Goal: Task Accomplishment & Management: Manage account settings

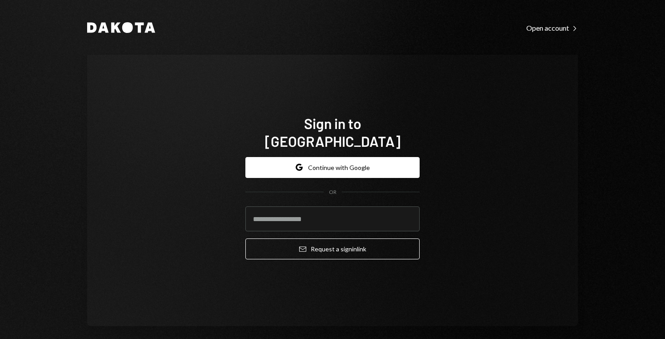
type input "**********"
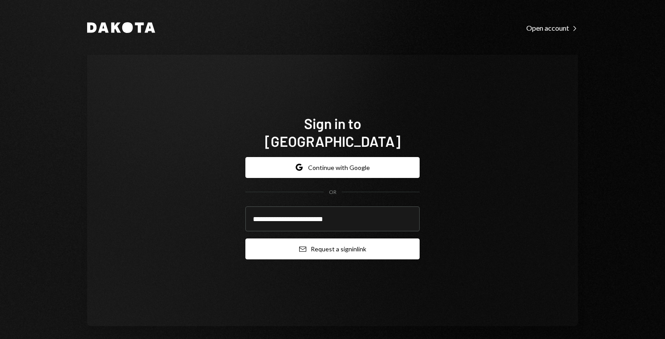
click at [357, 244] on button "Email Request a sign in link" at bounding box center [332, 248] width 174 height 21
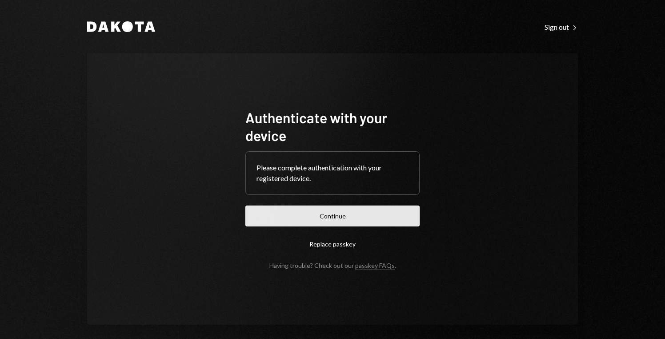
click at [334, 220] on button "Continue" at bounding box center [332, 215] width 174 height 21
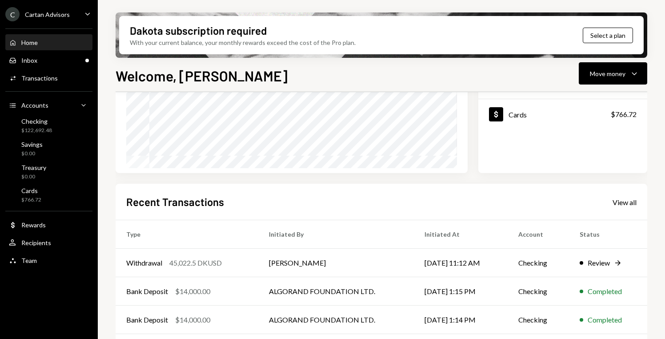
scroll to position [197, 0]
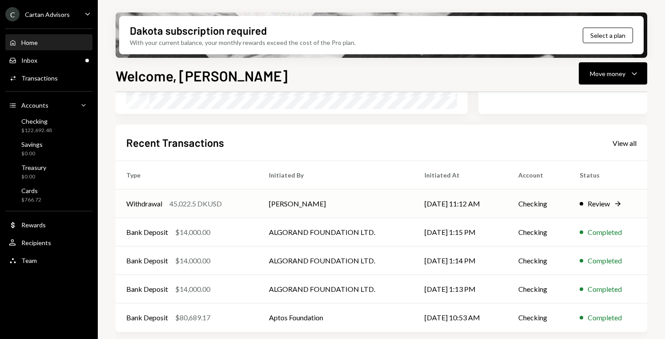
click at [521, 202] on td "Checking" at bounding box center [538, 203] width 61 height 28
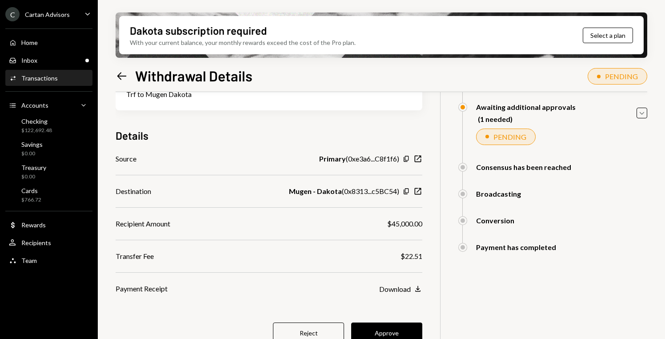
scroll to position [96, 0]
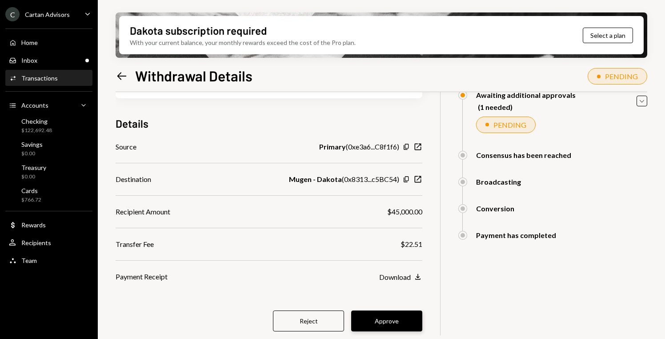
click at [409, 325] on button "Approve" at bounding box center [386, 320] width 71 height 21
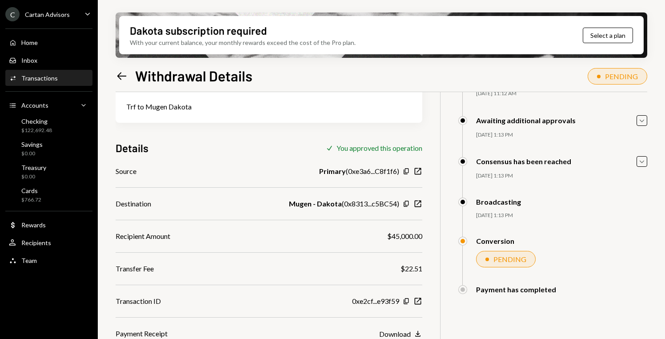
scroll to position [0, 0]
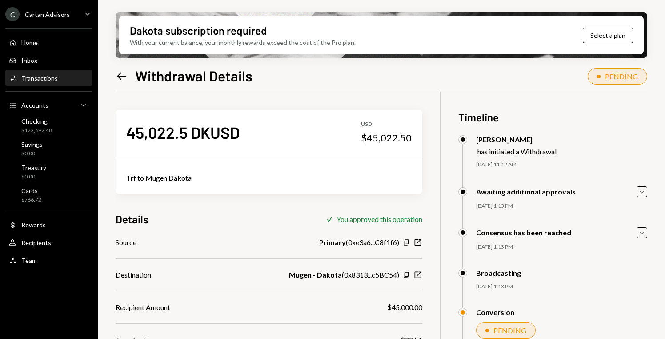
click at [86, 17] on icon "Caret Down" at bounding box center [88, 14] width 10 height 10
click at [94, 280] on div "C Cartan Advisors Caret Down Home Home Inbox Inbox Activities Transactions Acco…" at bounding box center [49, 169] width 98 height 339
click at [83, 17] on icon "Caret Down" at bounding box center [88, 14] width 10 height 10
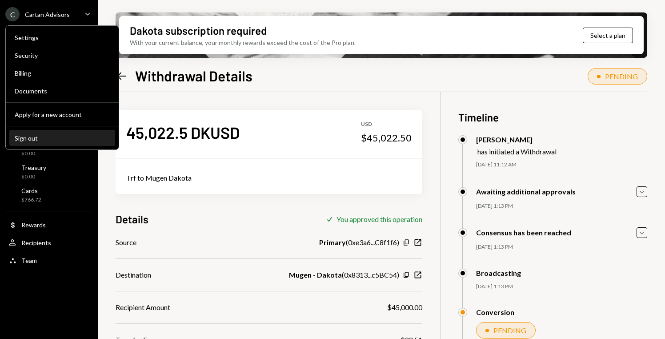
click at [53, 138] on div "Sign out" at bounding box center [62, 138] width 95 height 8
